Goal: Information Seeking & Learning: Learn about a topic

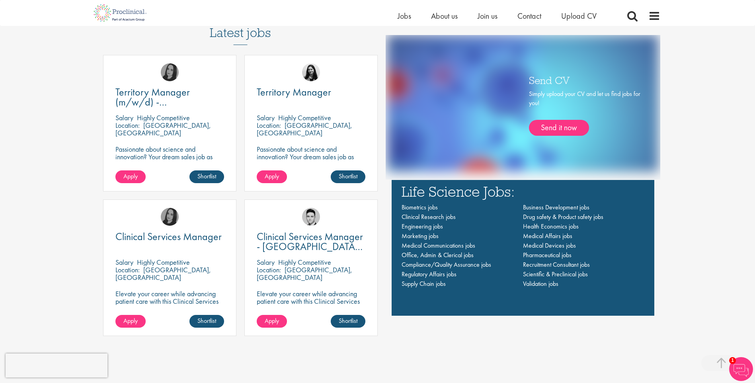
scroll to position [564, 0]
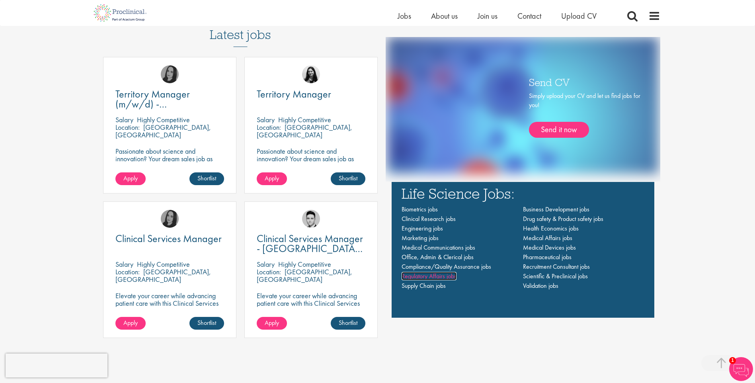
click at [408, 278] on span "Regulatory Affairs jobs" at bounding box center [429, 276] width 55 height 8
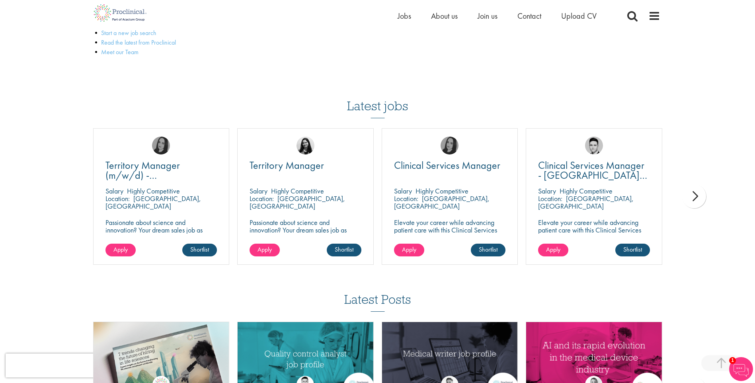
scroll to position [118, 0]
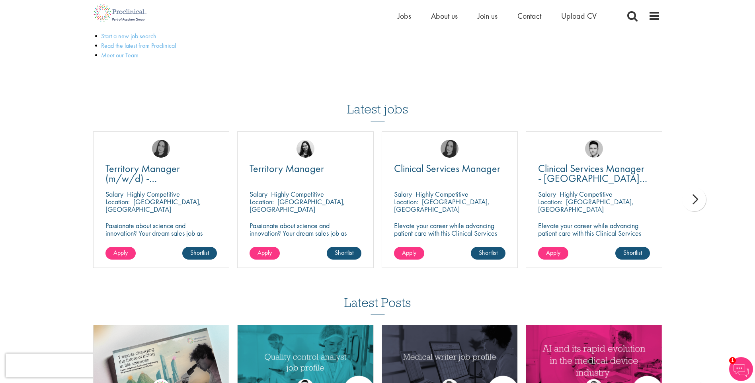
click at [693, 199] on div "next" at bounding box center [694, 200] width 24 height 24
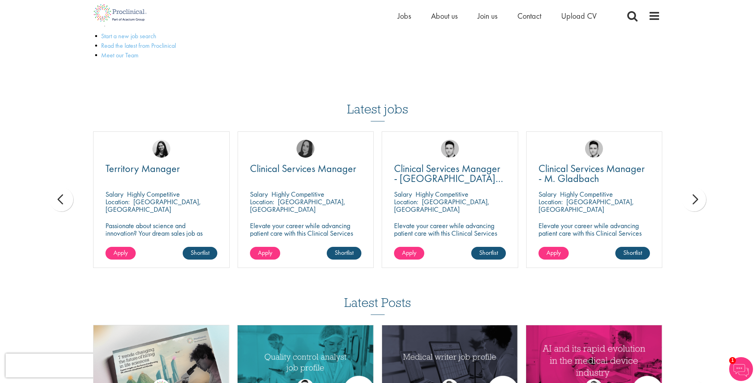
click at [693, 200] on div "next" at bounding box center [694, 200] width 24 height 24
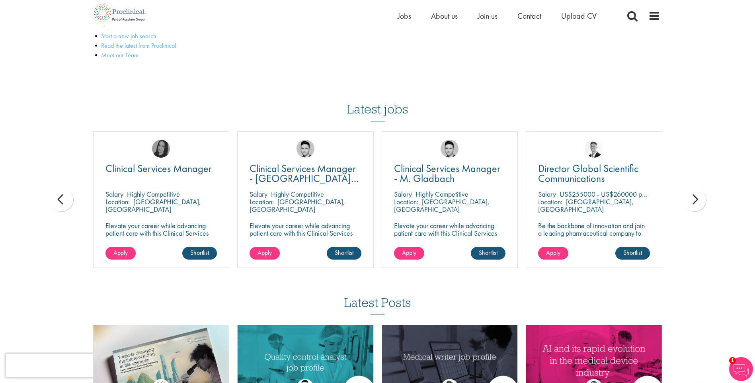
click at [696, 200] on div "next" at bounding box center [694, 200] width 24 height 24
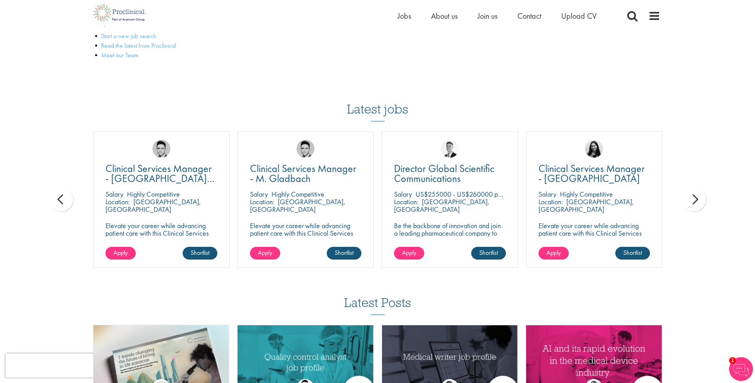
click at [696, 200] on div "next" at bounding box center [694, 200] width 24 height 24
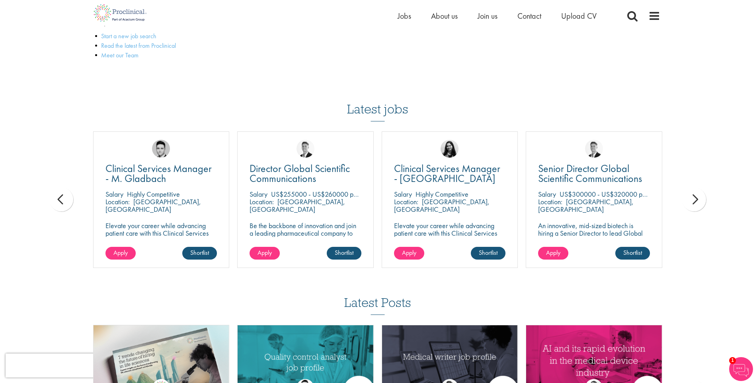
click at [696, 200] on div "next" at bounding box center [694, 200] width 24 height 24
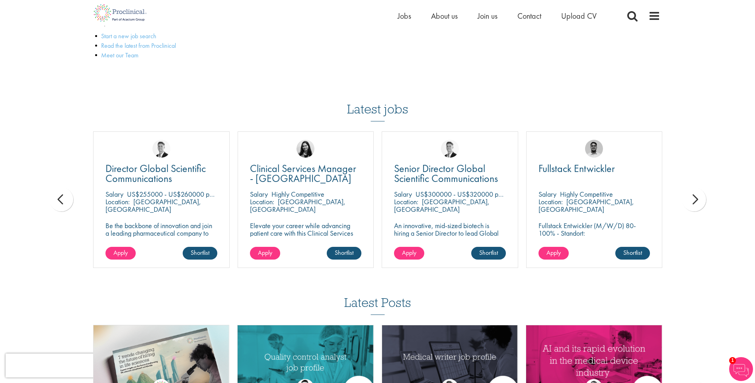
click at [696, 200] on div "next" at bounding box center [694, 200] width 24 height 24
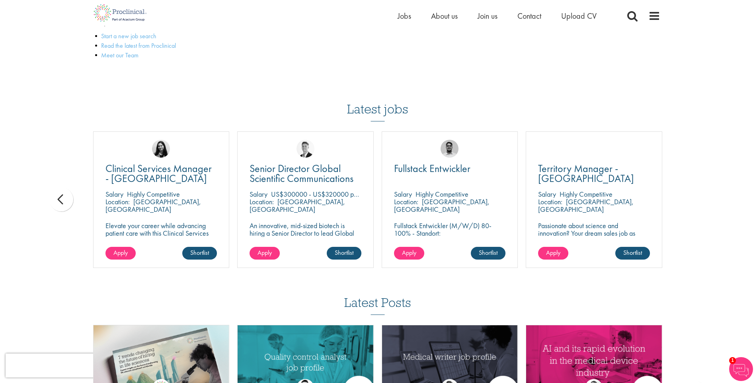
click at [696, 200] on div "You are here: Home > Regulatory Affairs jobs Regulatory Affairs jobs We are ver…" at bounding box center [377, 187] width 755 height 610
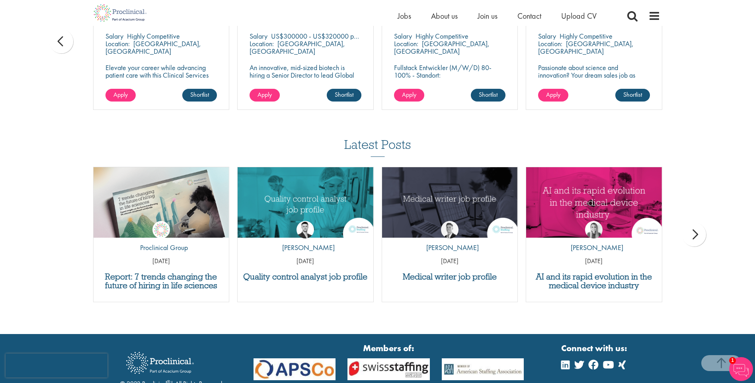
scroll to position [276, 0]
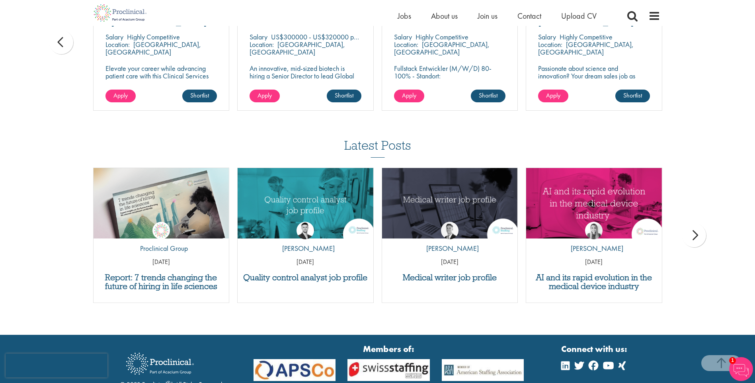
click at [697, 234] on div "next" at bounding box center [694, 235] width 24 height 24
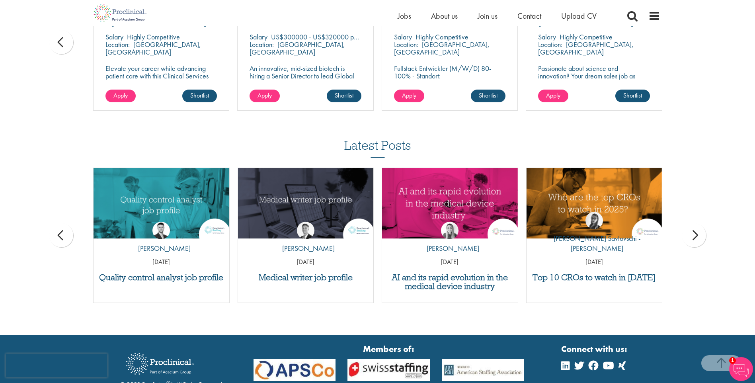
click at [698, 234] on div "next" at bounding box center [694, 235] width 24 height 24
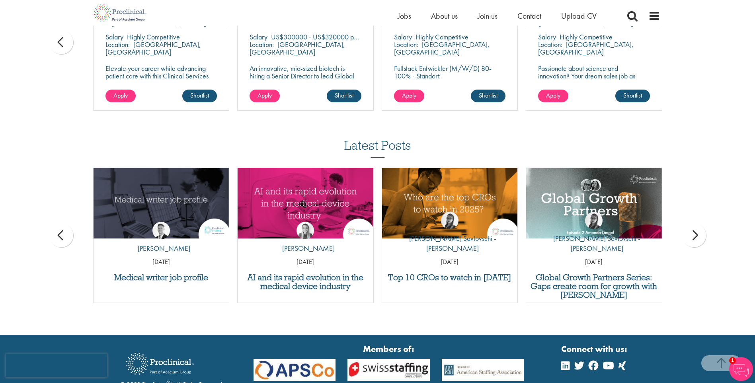
click at [698, 234] on div "next" at bounding box center [694, 235] width 24 height 24
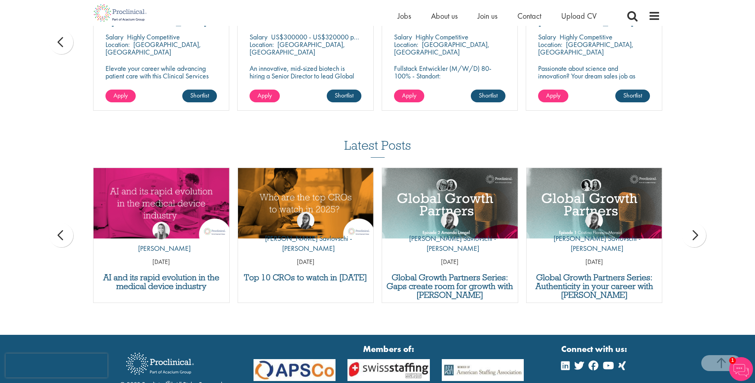
click at [698, 234] on div "next" at bounding box center [694, 235] width 24 height 24
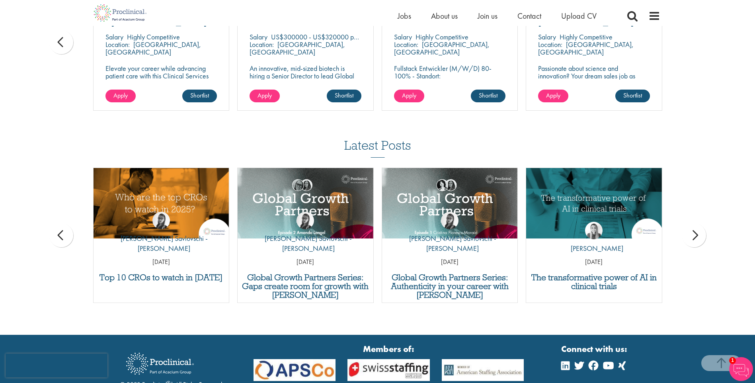
click at [698, 234] on div "next" at bounding box center [694, 235] width 24 height 24
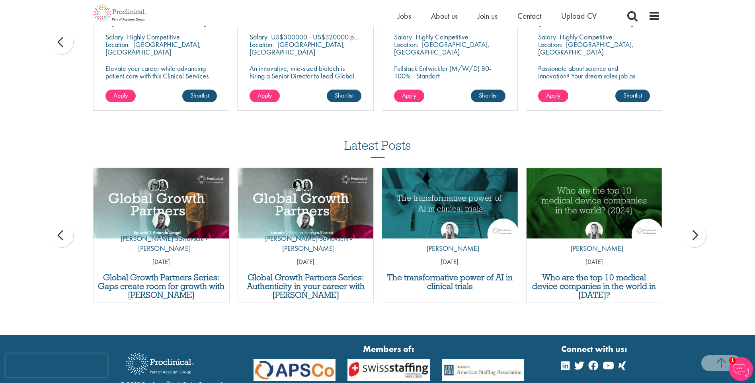
click at [698, 234] on div "next" at bounding box center [694, 235] width 24 height 24
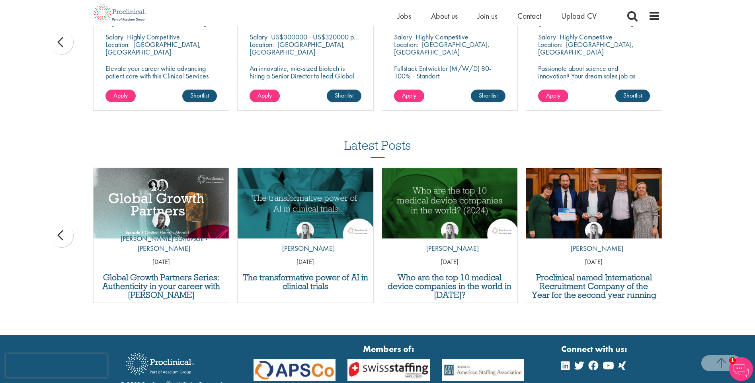
click at [698, 234] on div "Latest Posts Report: 7 trends changing the future of hiring in life sciences by…" at bounding box center [377, 225] width 755 height 172
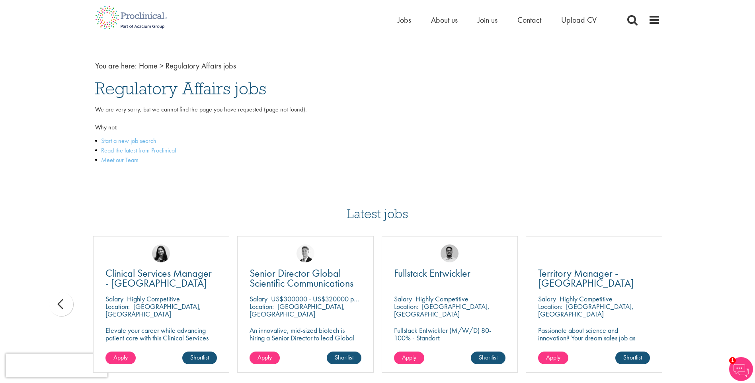
scroll to position [0, 0]
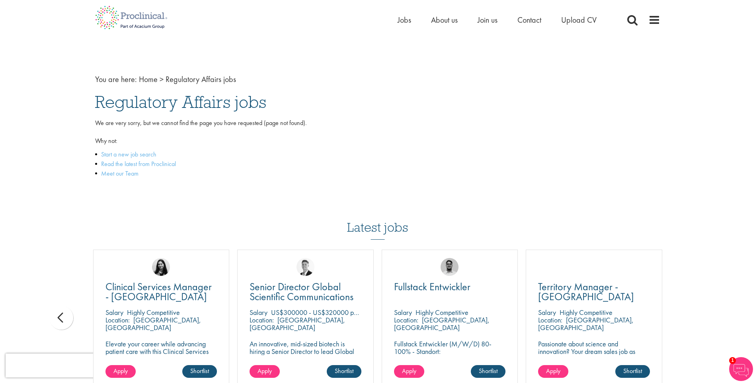
click at [61, 320] on div "prev" at bounding box center [61, 318] width 24 height 24
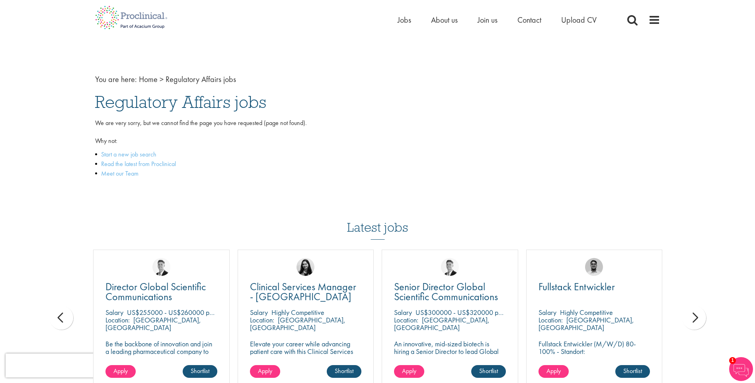
click at [61, 320] on div "prev" at bounding box center [61, 318] width 24 height 24
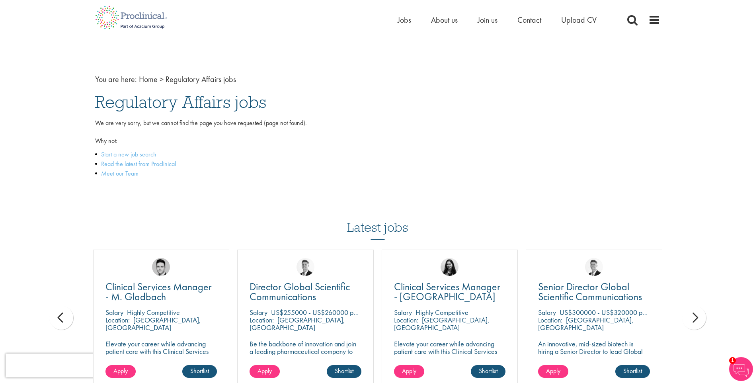
click at [61, 320] on div "prev" at bounding box center [61, 318] width 24 height 24
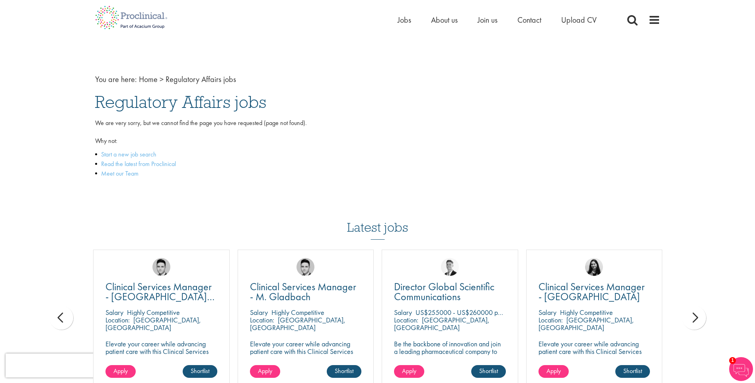
click at [60, 320] on div "prev" at bounding box center [61, 318] width 24 height 24
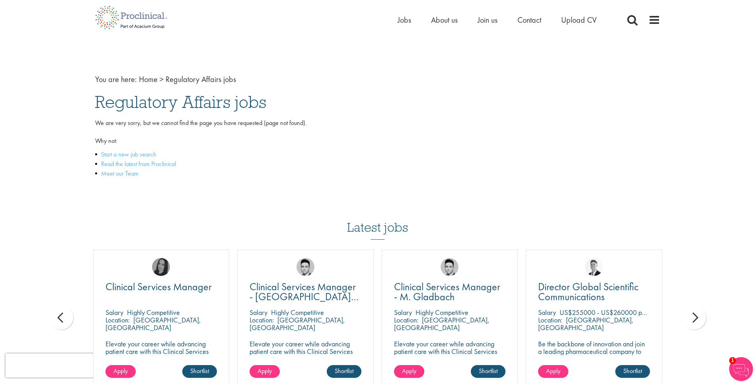
click at [60, 320] on div "prev" at bounding box center [61, 318] width 24 height 24
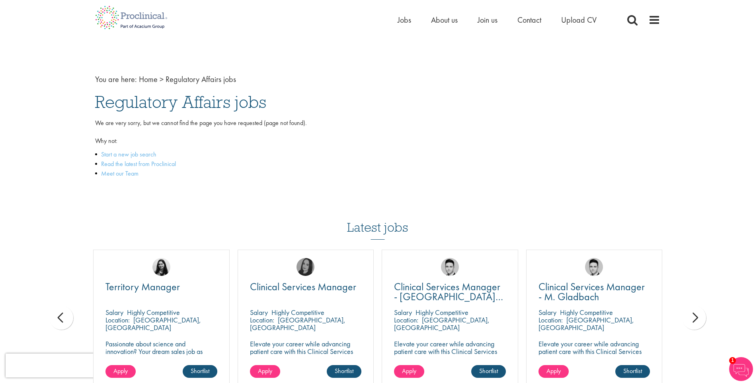
click at [60, 320] on div "prev" at bounding box center [61, 318] width 24 height 24
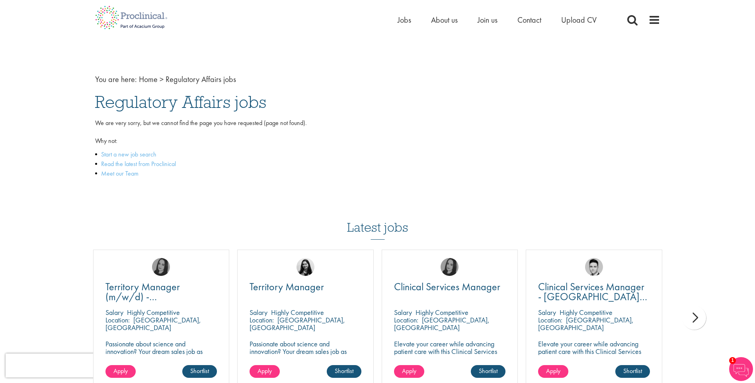
click at [60, 320] on div "You are here: Home > Regulatory Affairs jobs Regulatory Affairs jobs We are ver…" at bounding box center [377, 305] width 755 height 610
